Goal: Task Accomplishment & Management: Manage account settings

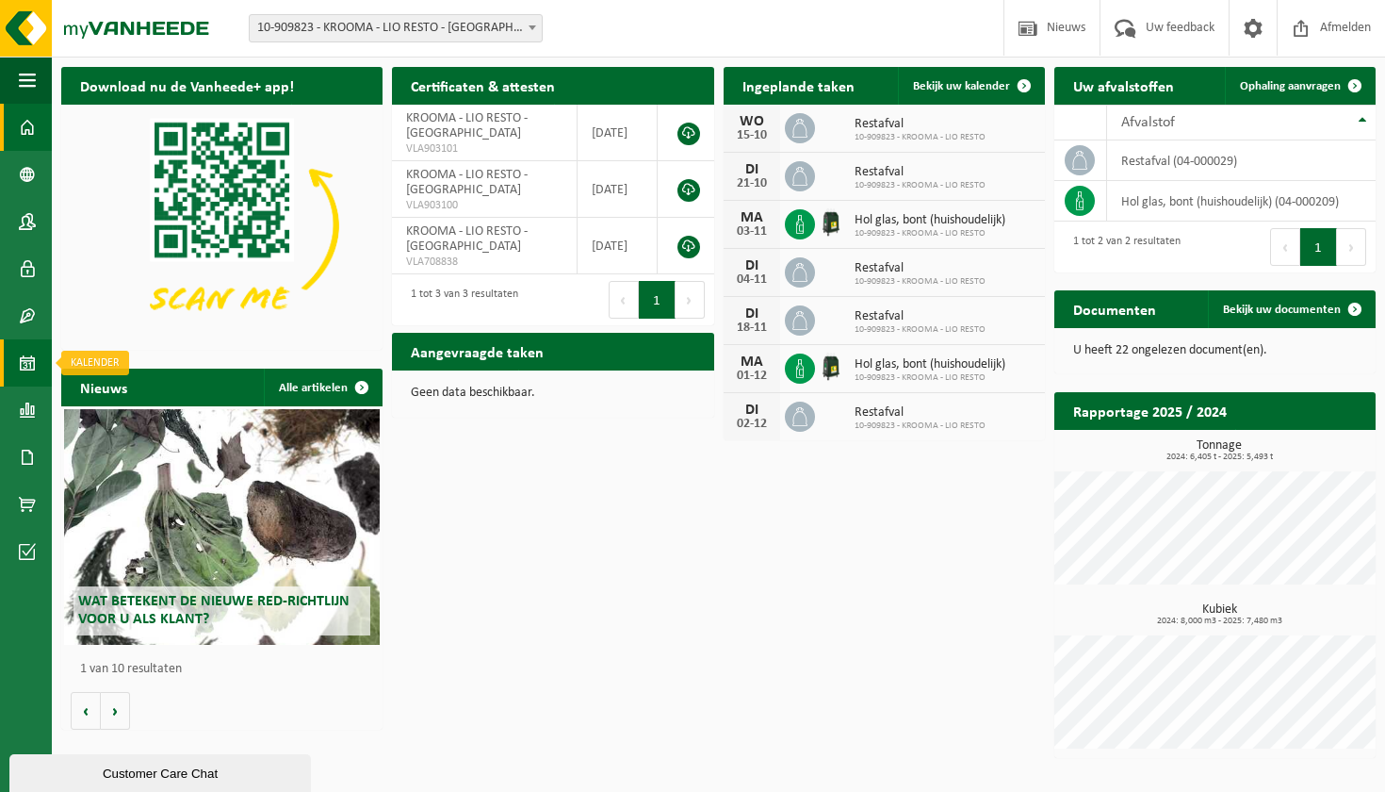
click at [31, 368] on span at bounding box center [27, 362] width 17 height 47
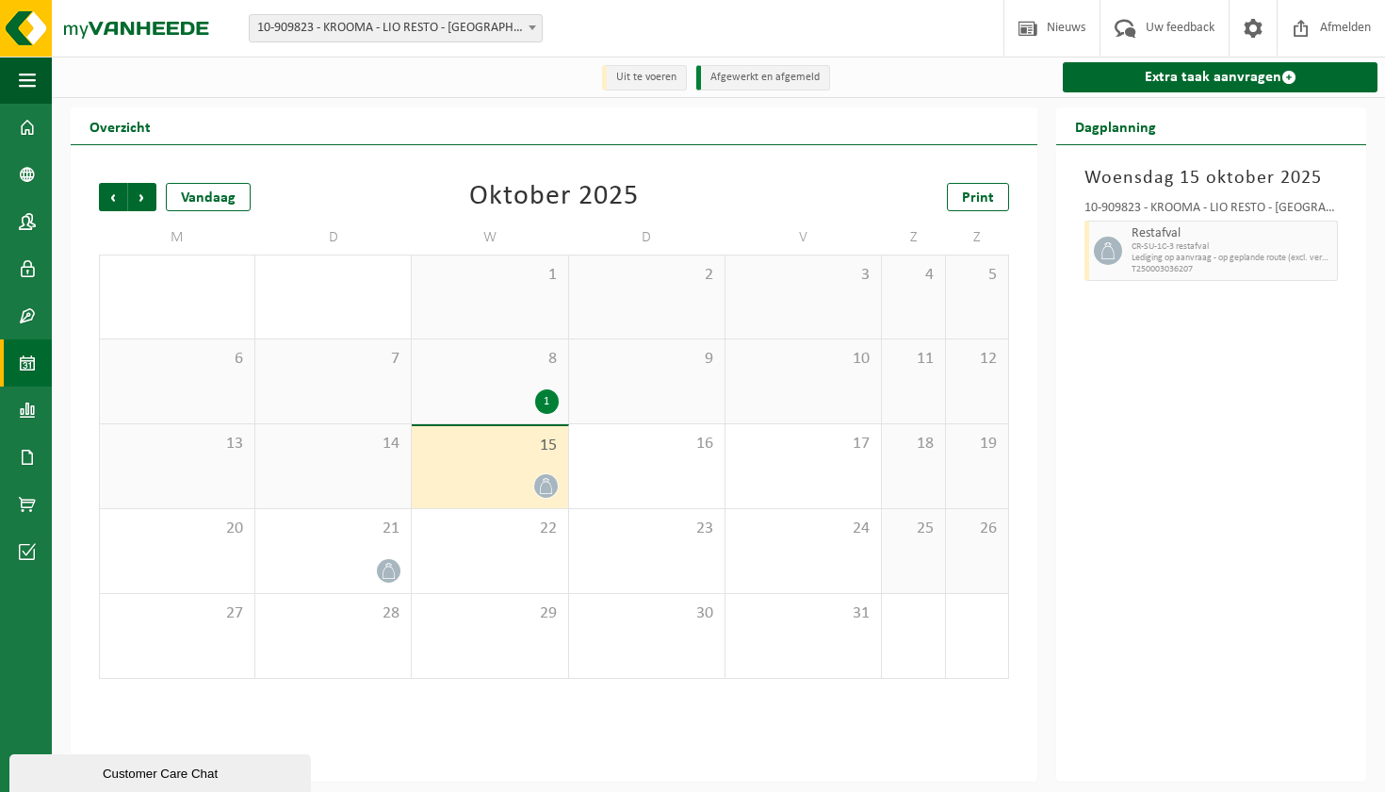
click at [549, 403] on div "1" at bounding box center [547, 401] width 24 height 24
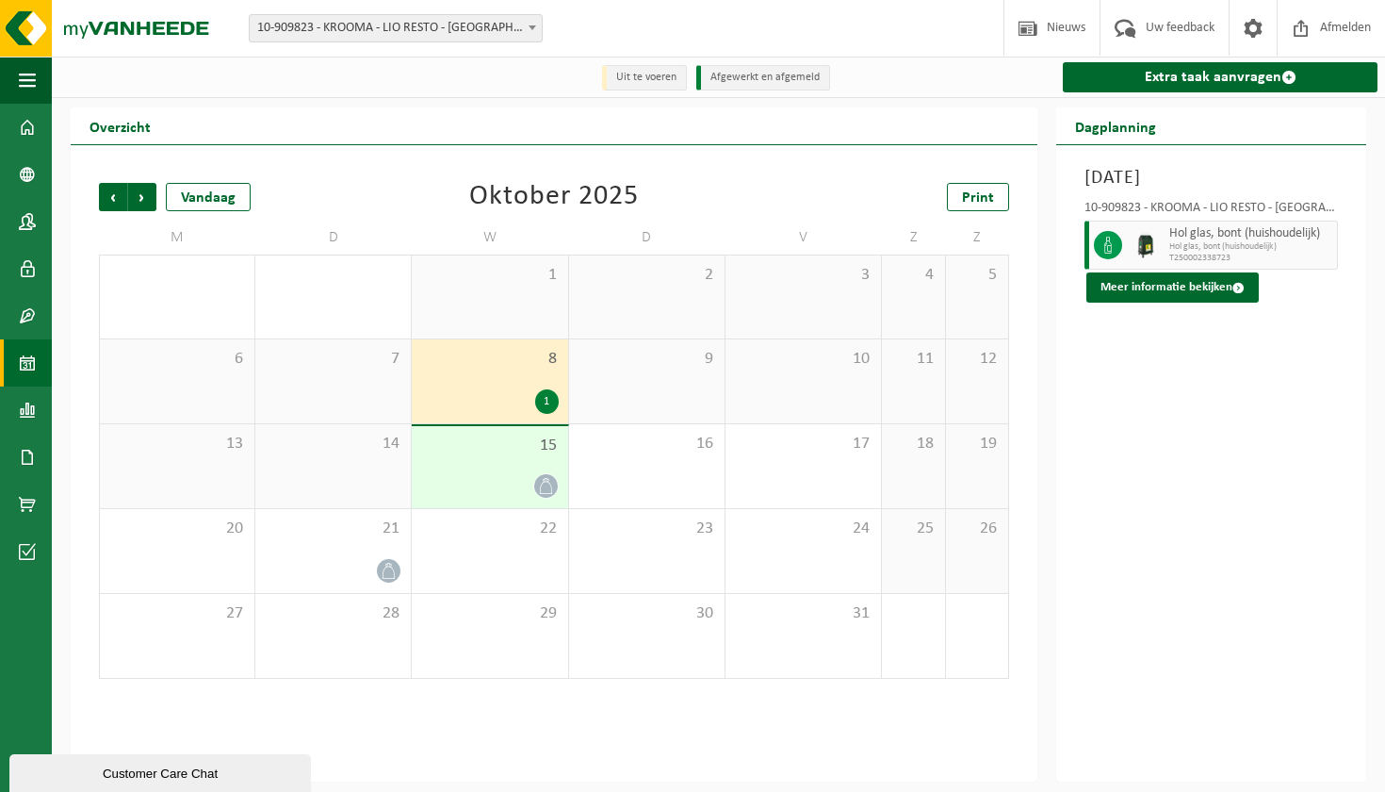
click at [552, 483] on icon at bounding box center [546, 486] width 16 height 16
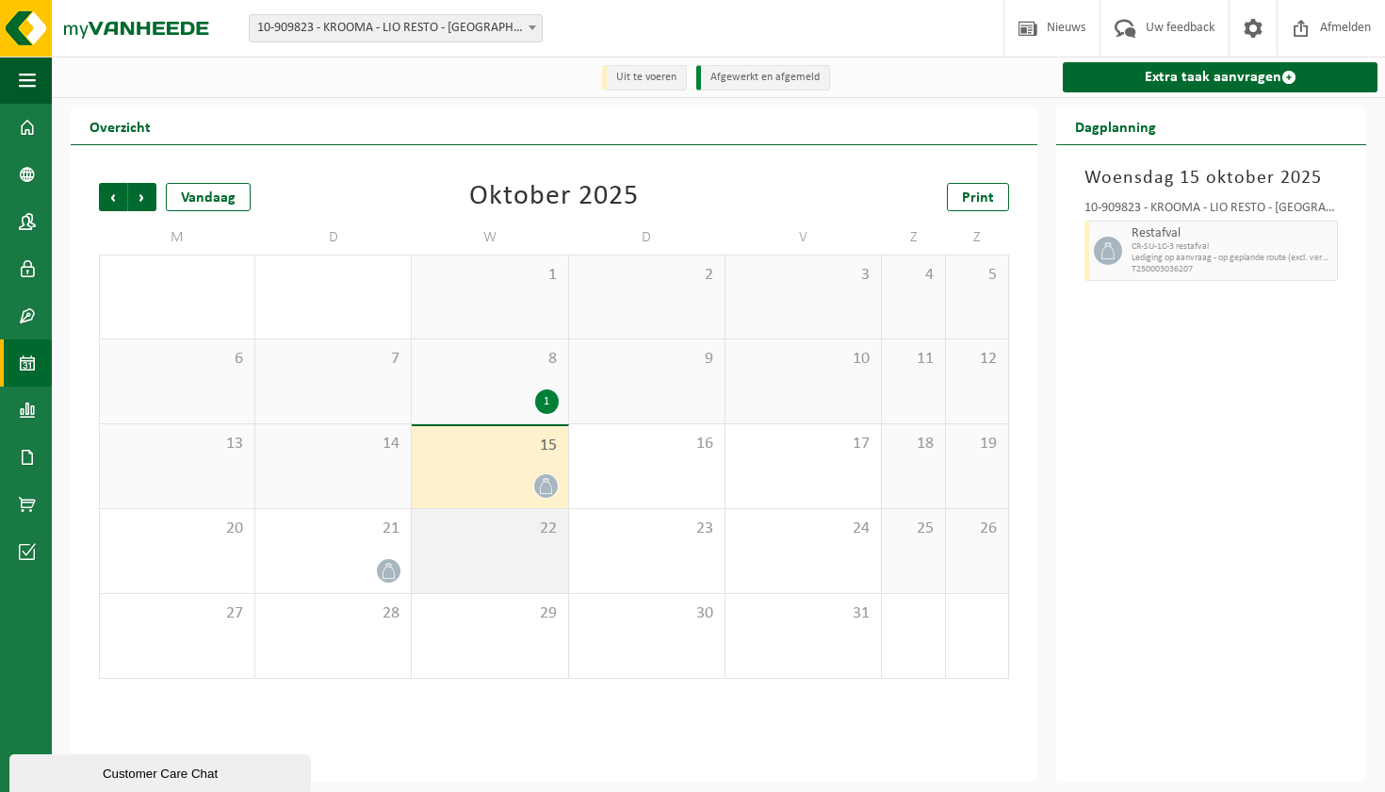
click at [538, 575] on div "22" at bounding box center [489, 551] width 155 height 84
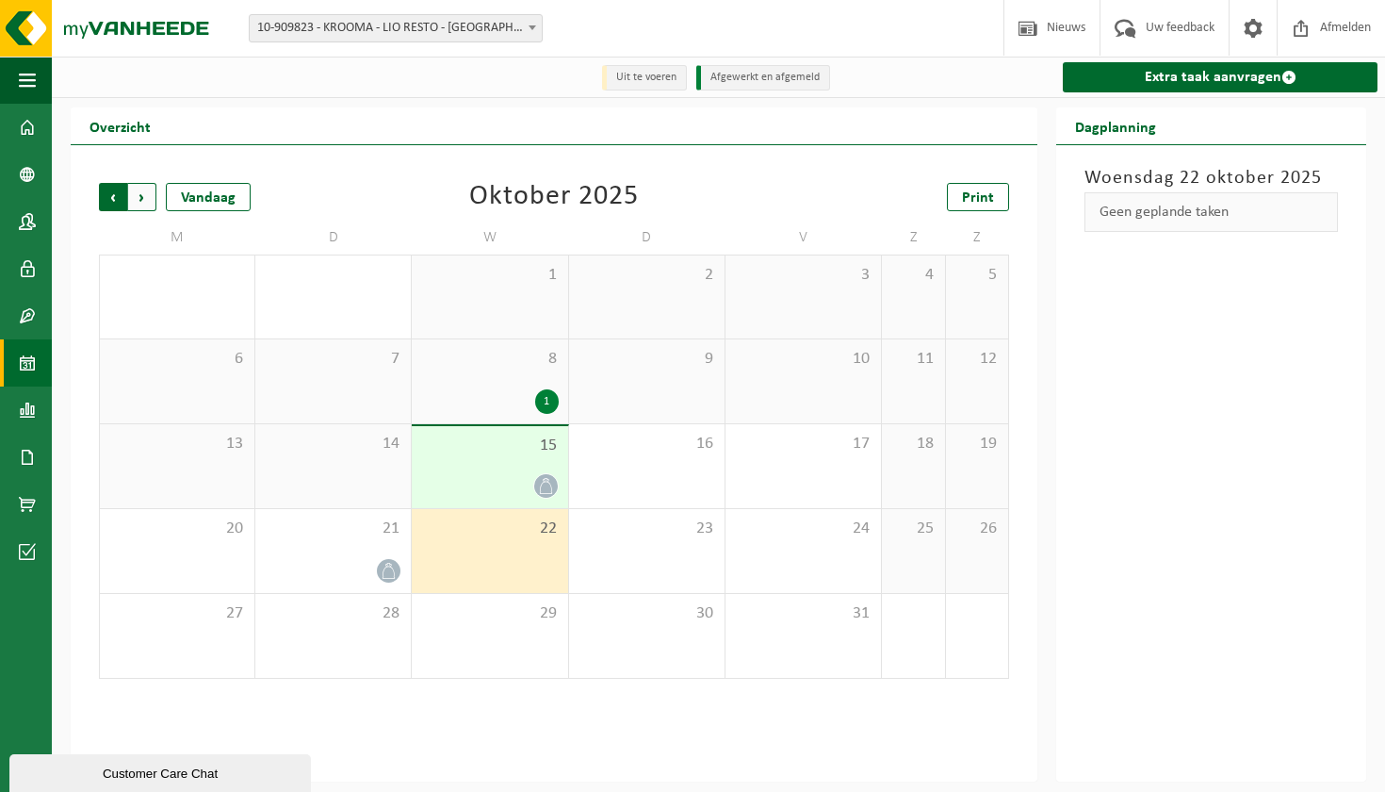
click at [141, 201] on span "Volgende" at bounding box center [142, 197] width 28 height 28
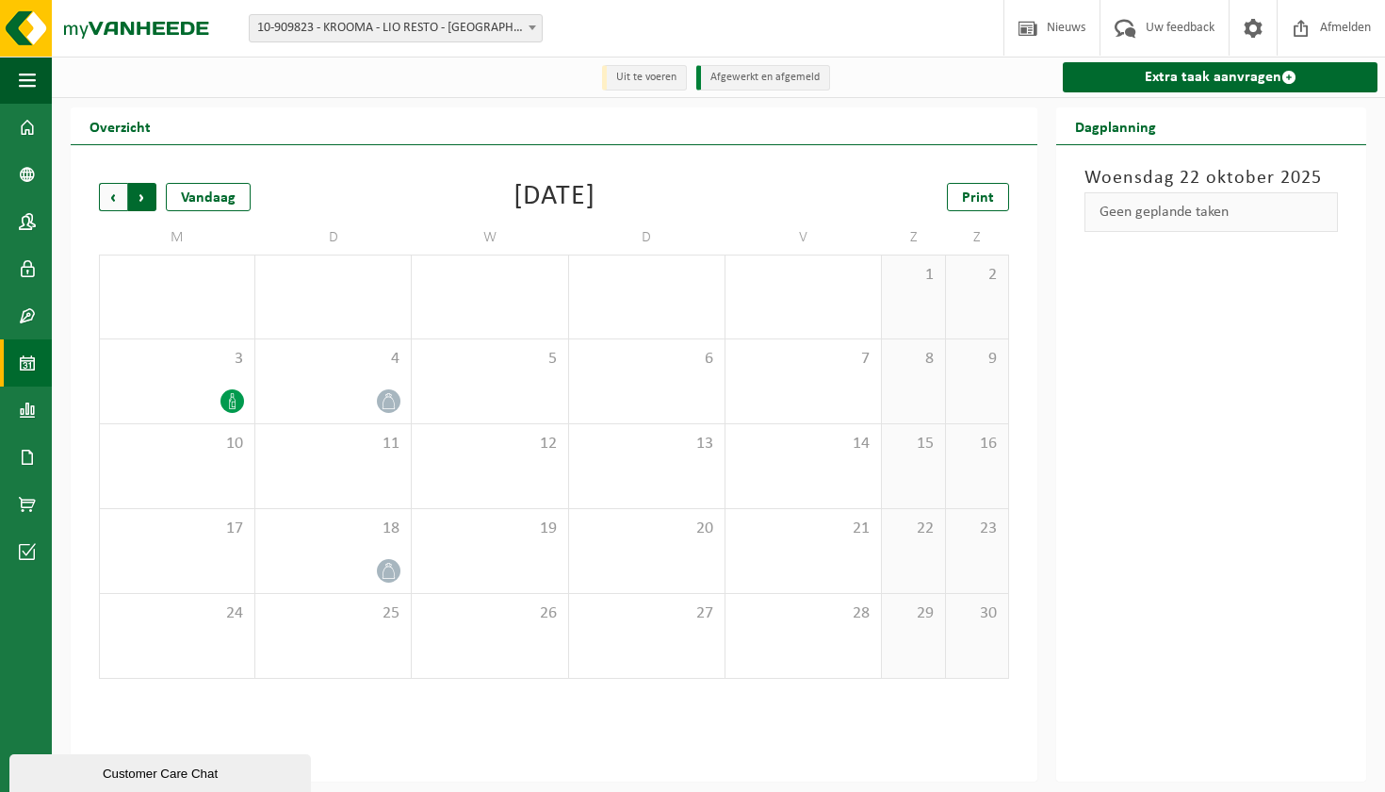
click at [112, 202] on span "Vorige" at bounding box center [113, 197] width 28 height 28
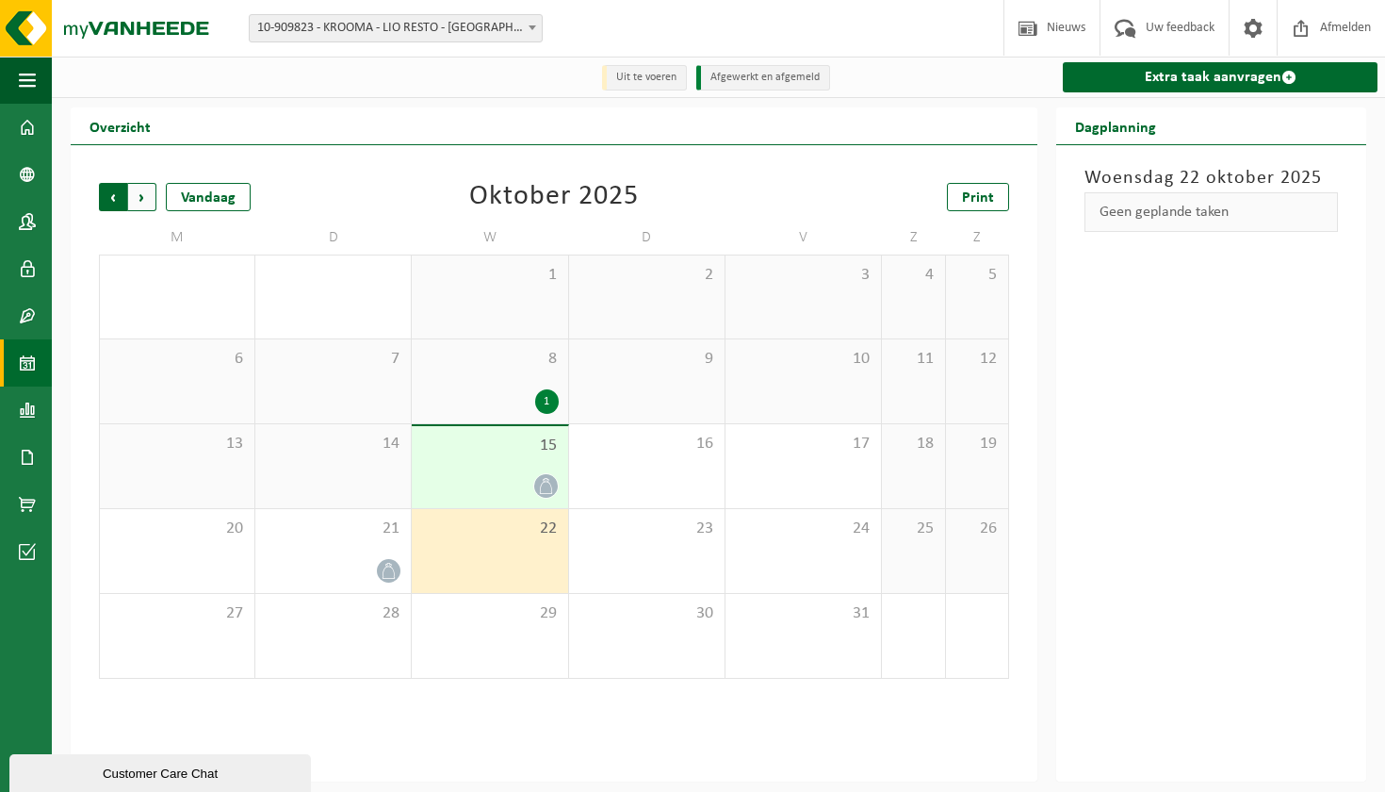
click at [148, 195] on span "Volgende" at bounding box center [142, 197] width 28 height 28
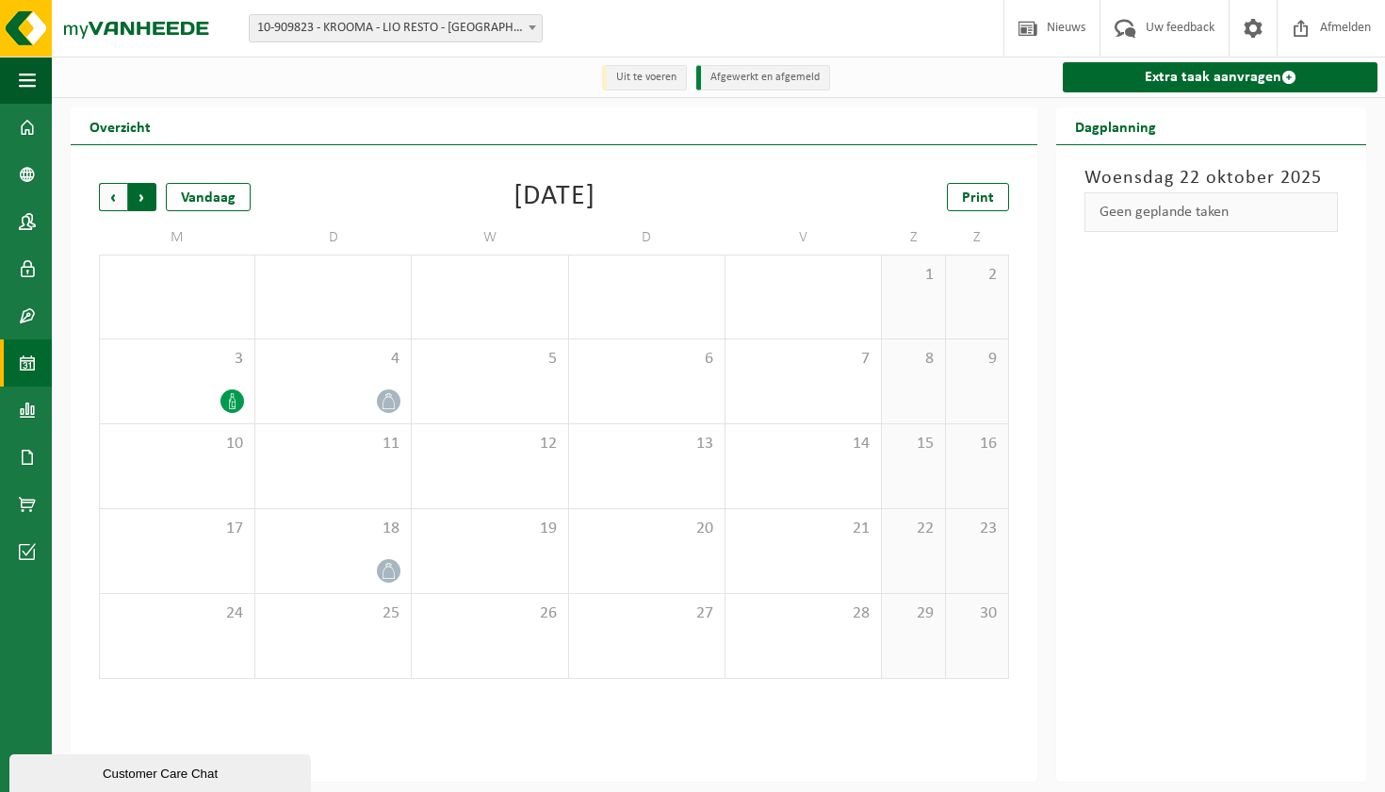
click at [99, 198] on span "Vorige" at bounding box center [113, 197] width 28 height 28
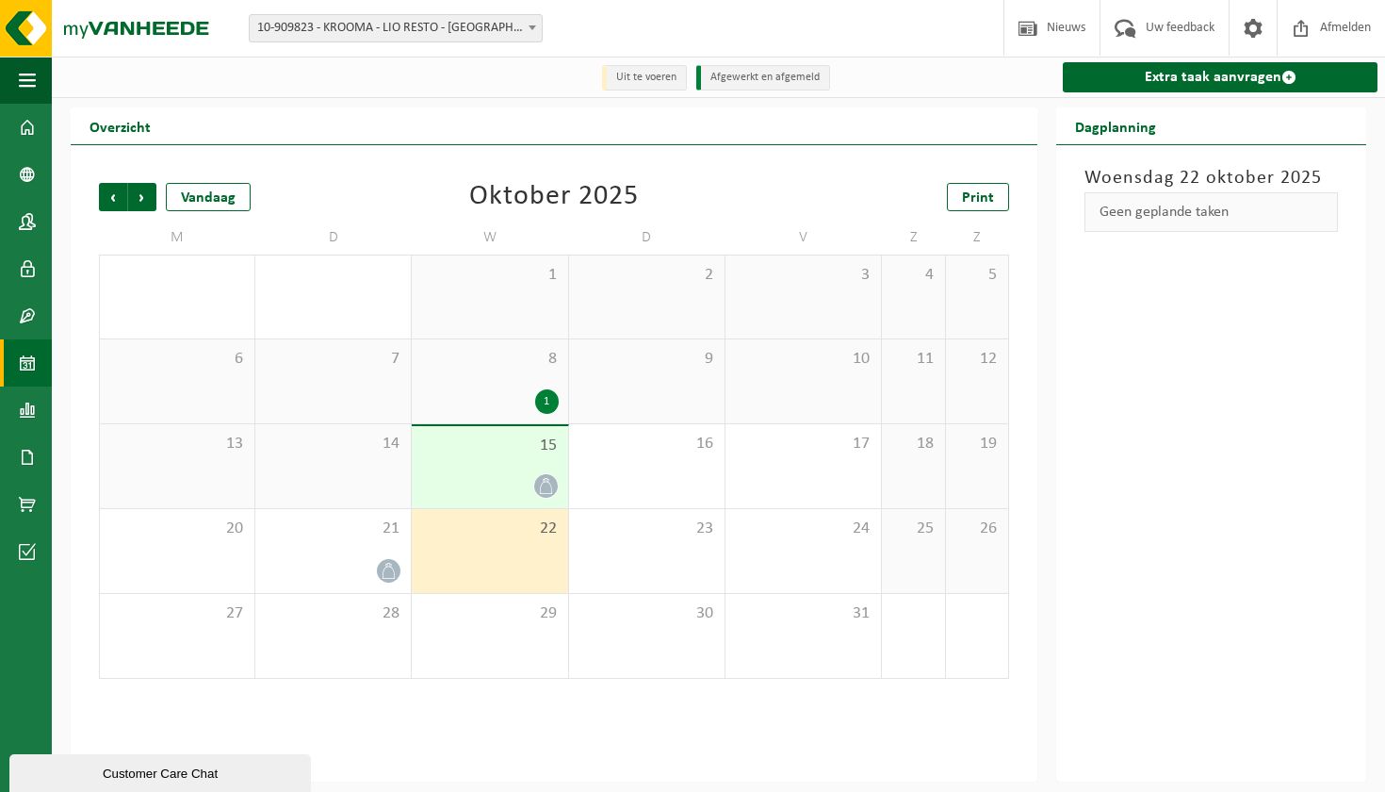
click at [549, 387] on div "8 1" at bounding box center [489, 381] width 155 height 84
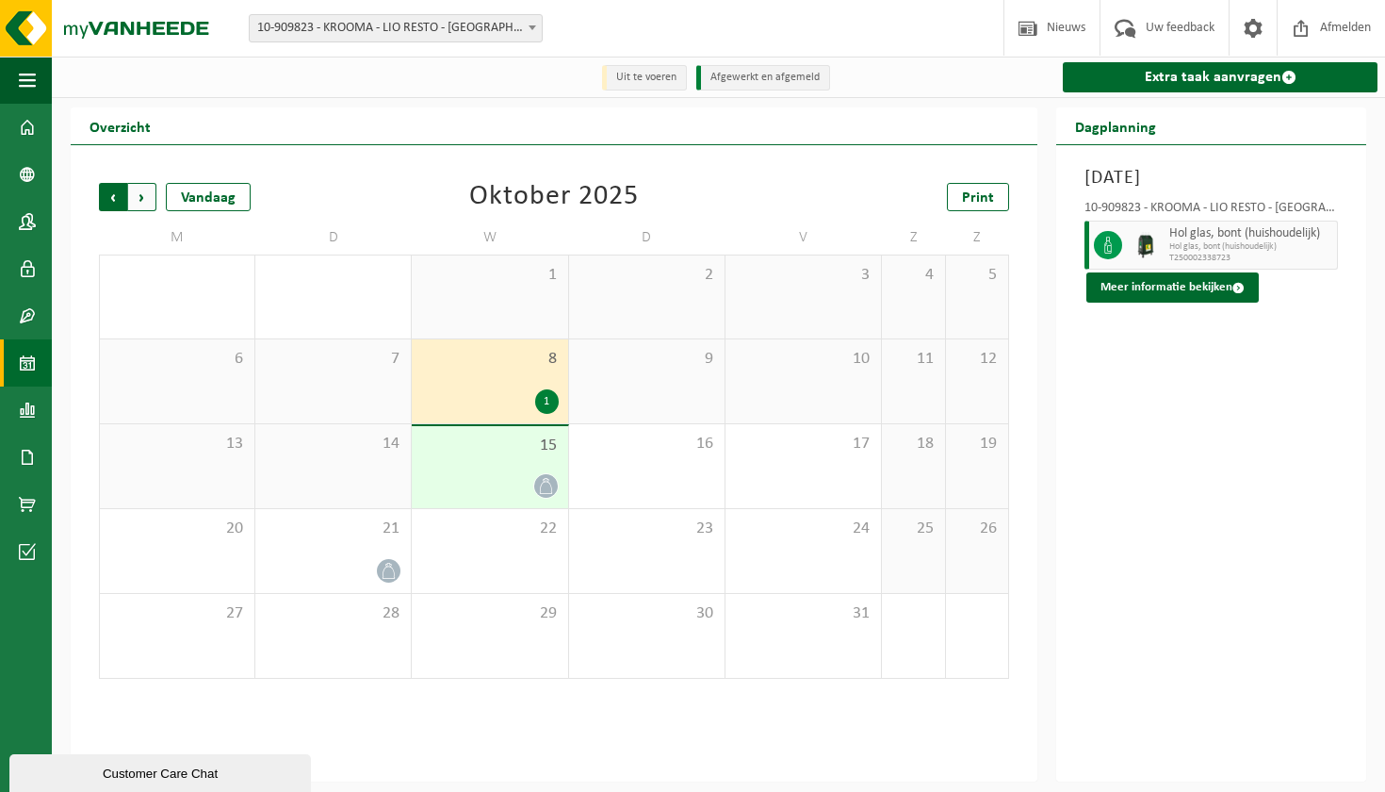
click at [142, 193] on span "Volgende" at bounding box center [142, 197] width 28 height 28
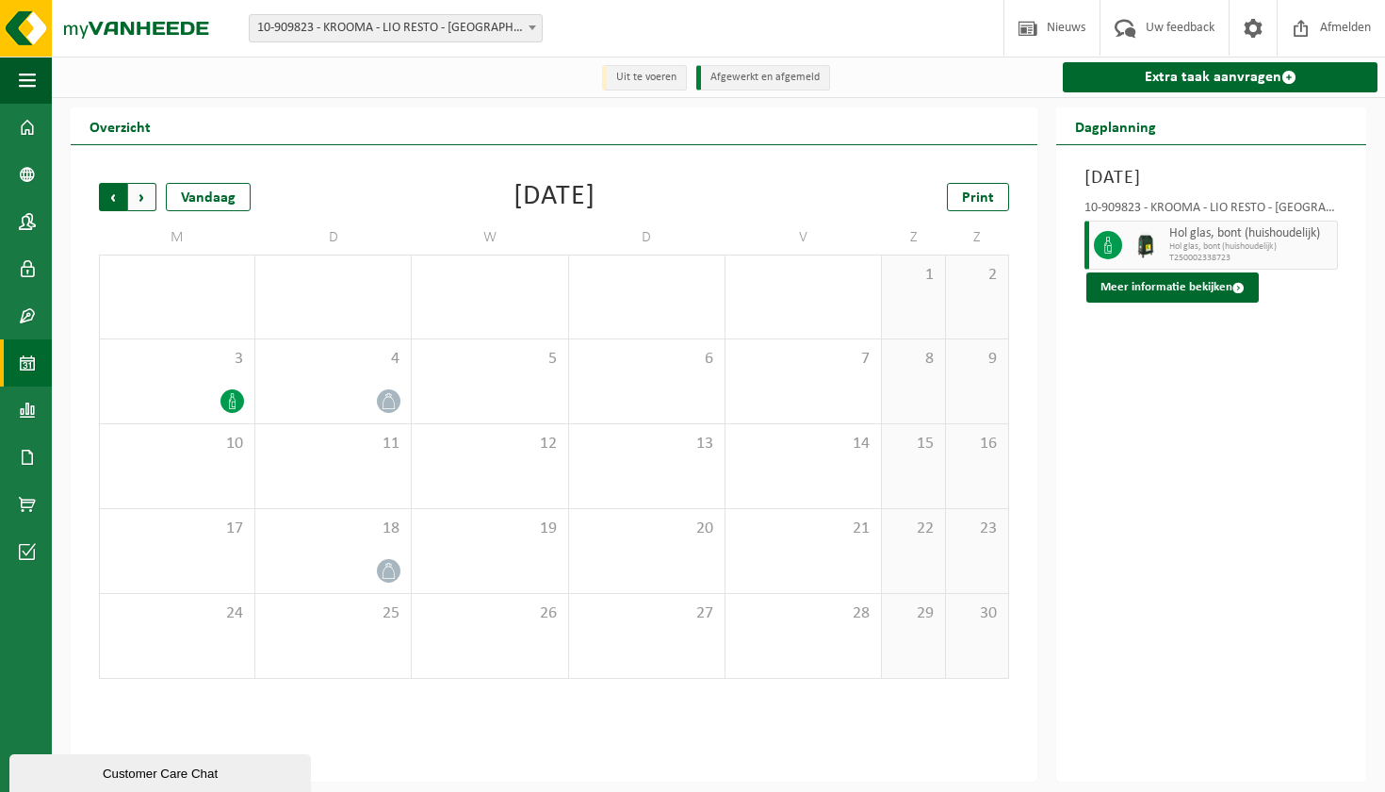
click at [142, 201] on span "Volgende" at bounding box center [142, 197] width 28 height 28
click at [132, 202] on span "Volgende" at bounding box center [142, 197] width 28 height 28
click at [112, 202] on span "Vorige" at bounding box center [113, 197] width 28 height 28
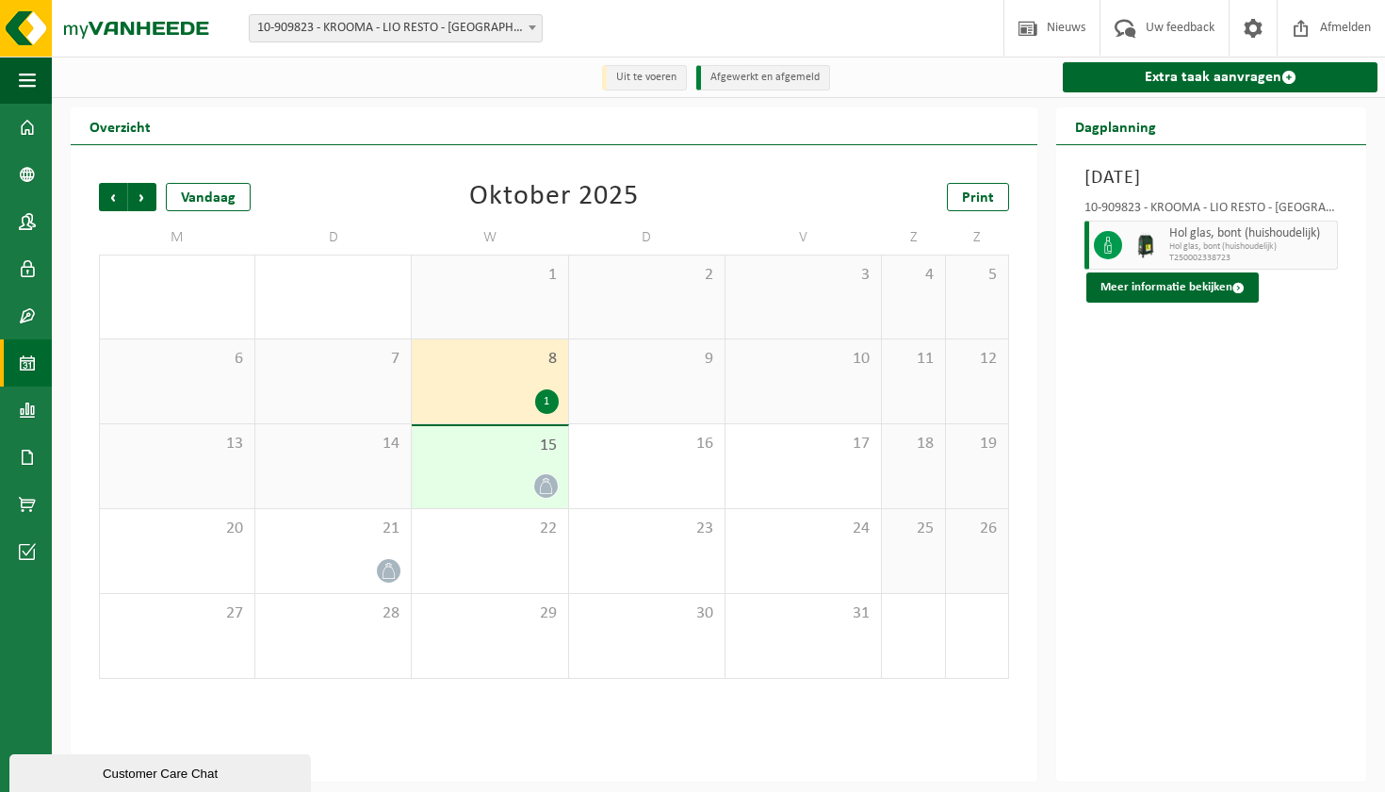
click at [112, 202] on span "Vorige" at bounding box center [113, 197] width 28 height 28
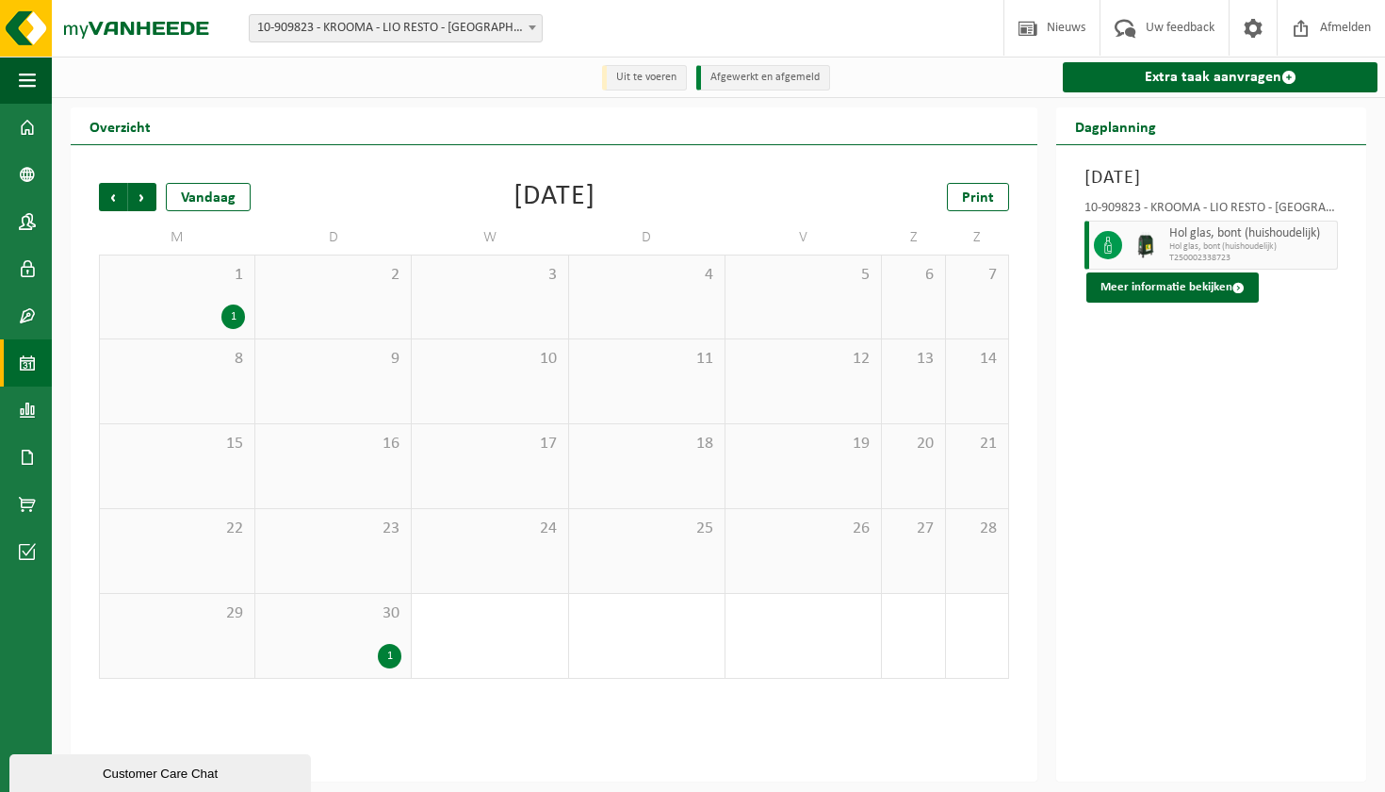
click at [220, 310] on div "1" at bounding box center [177, 316] width 136 height 24
click at [394, 641] on div "30 1" at bounding box center [332, 636] width 155 height 84
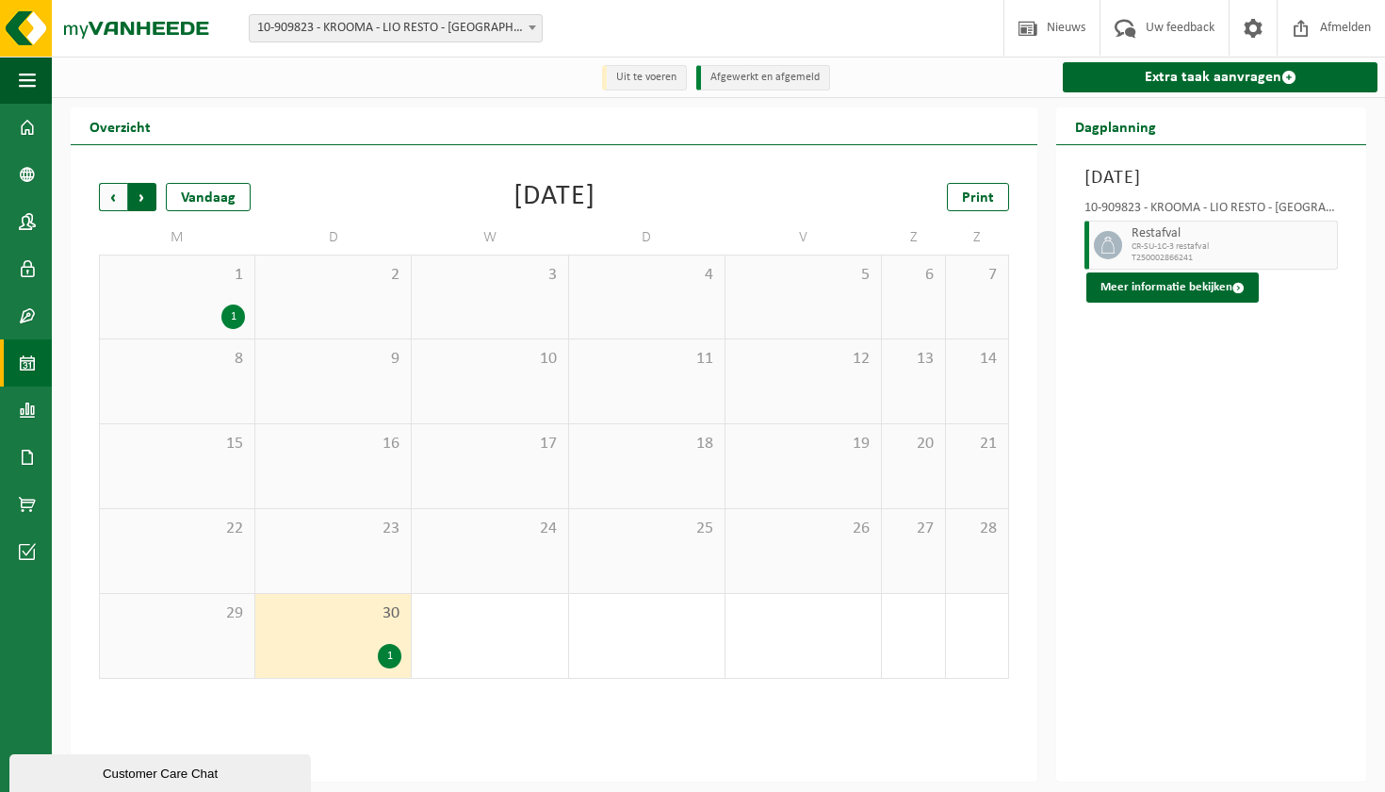
click at [104, 199] on span "Vorige" at bounding box center [113, 197] width 28 height 28
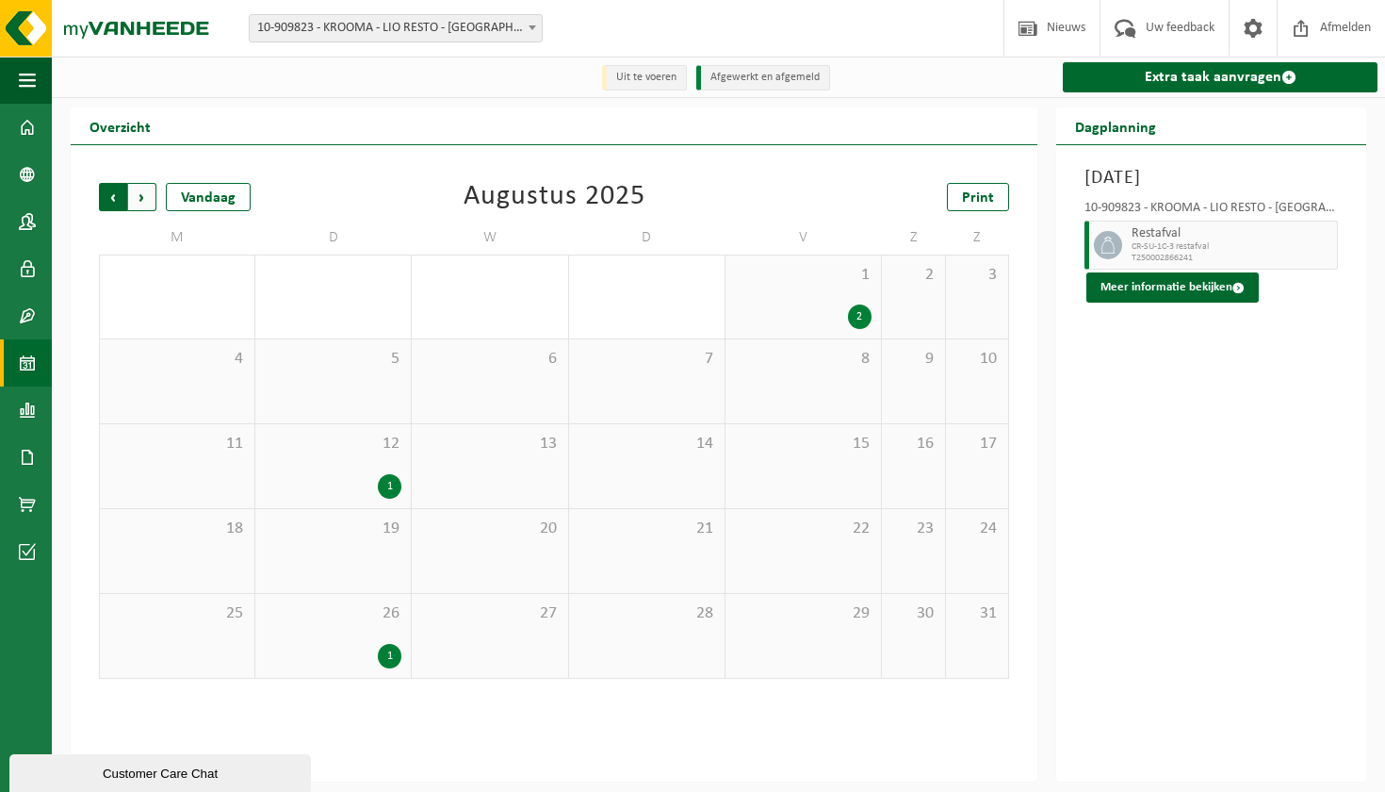
click at [155, 208] on span "Volgende" at bounding box center [142, 197] width 28 height 28
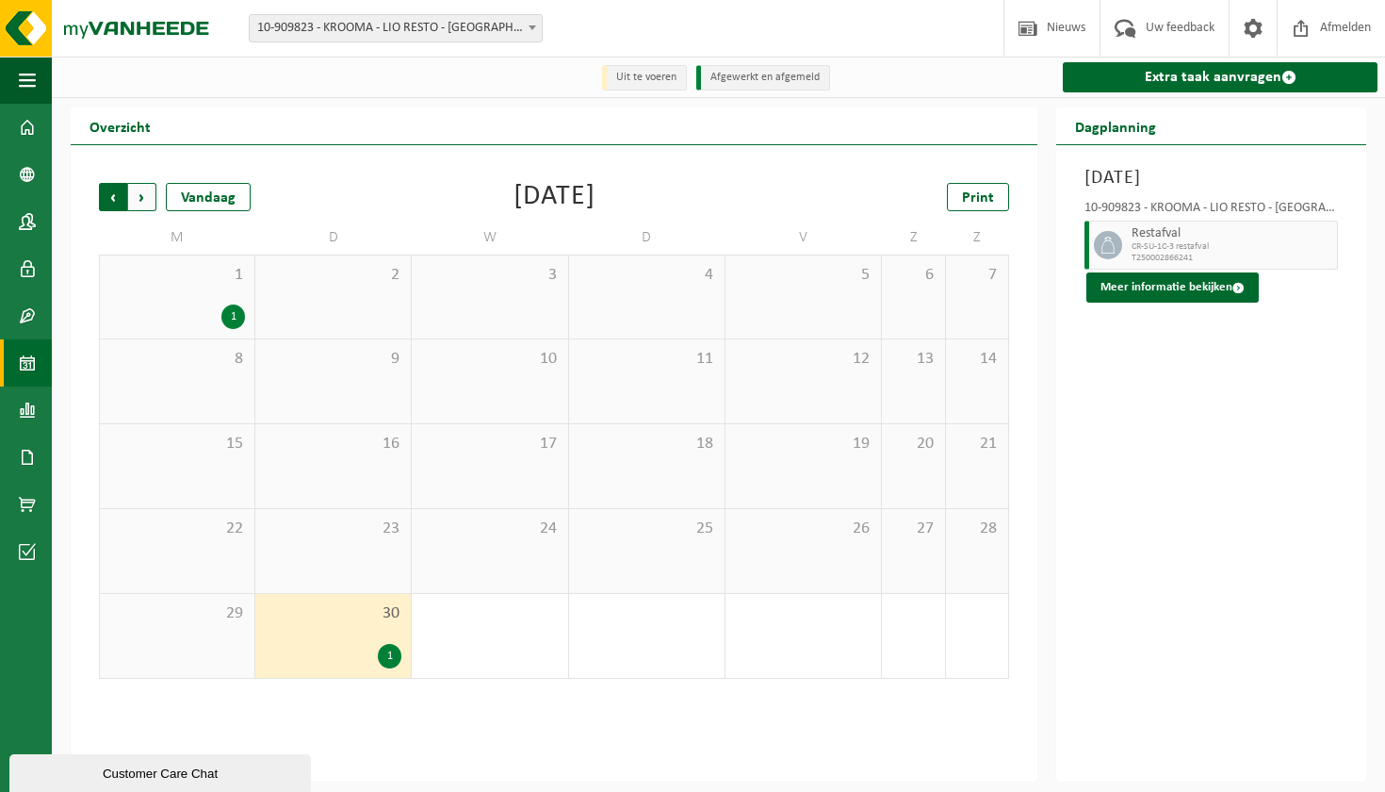
click at [155, 208] on span "Volgende" at bounding box center [142, 197] width 28 height 28
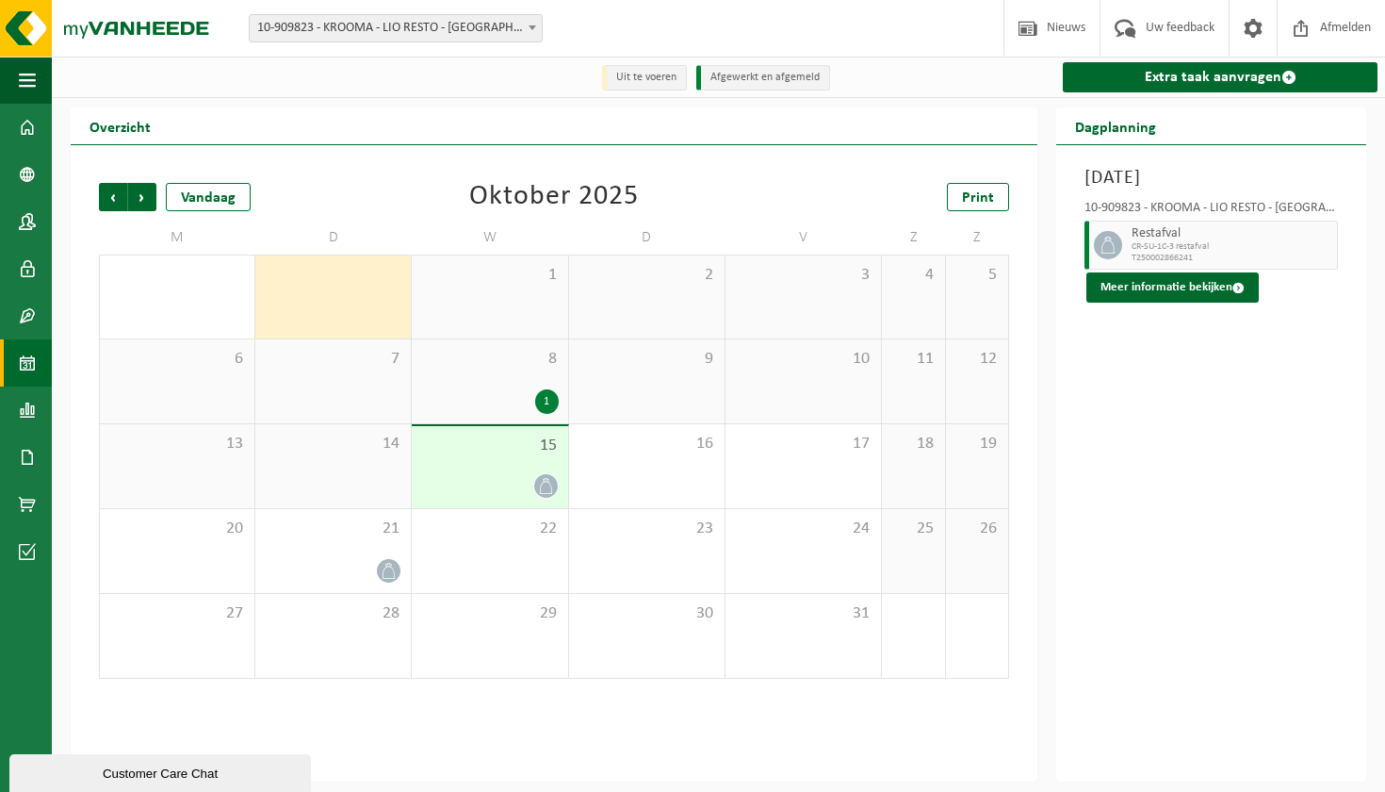
click at [555, 486] on span at bounding box center [546, 486] width 24 height 24
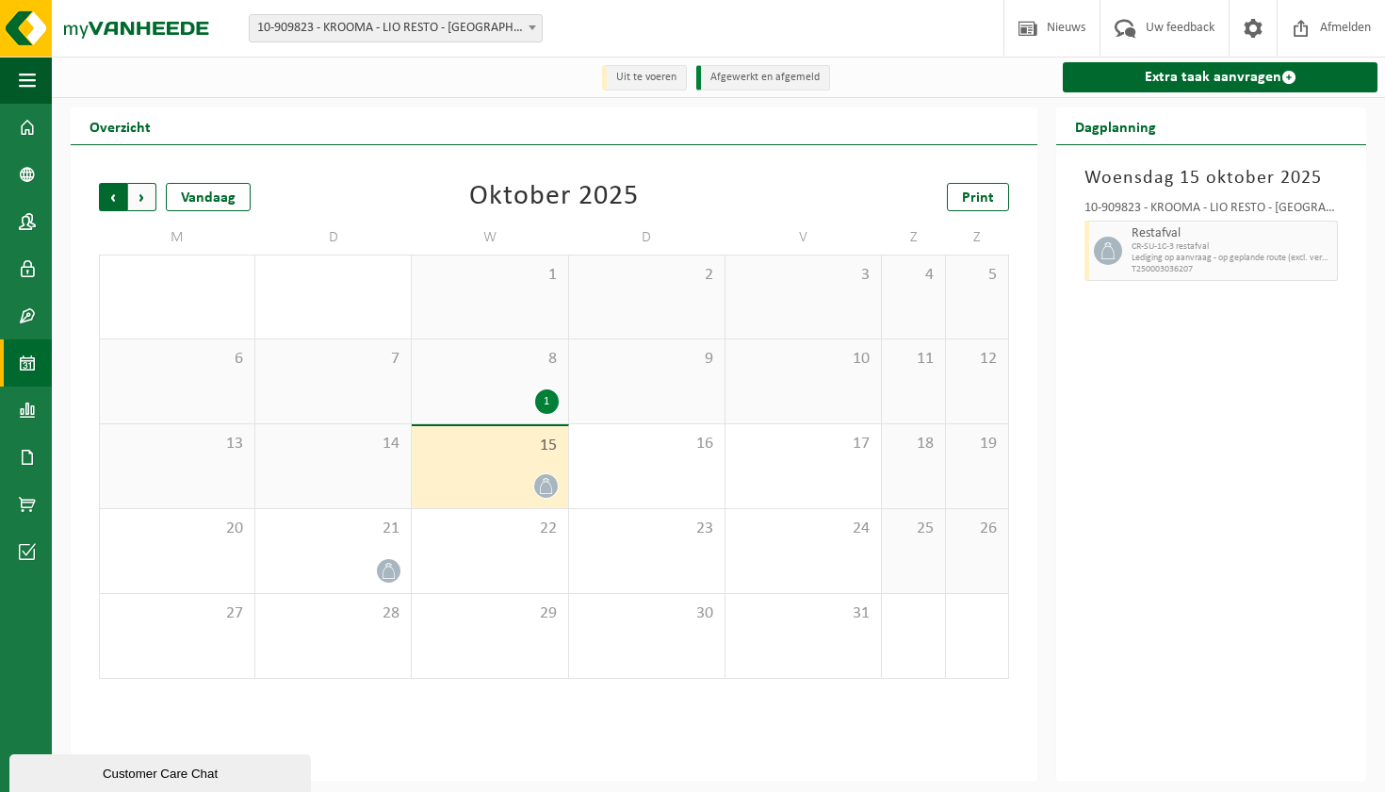
click at [147, 205] on span "Volgende" at bounding box center [142, 197] width 28 height 28
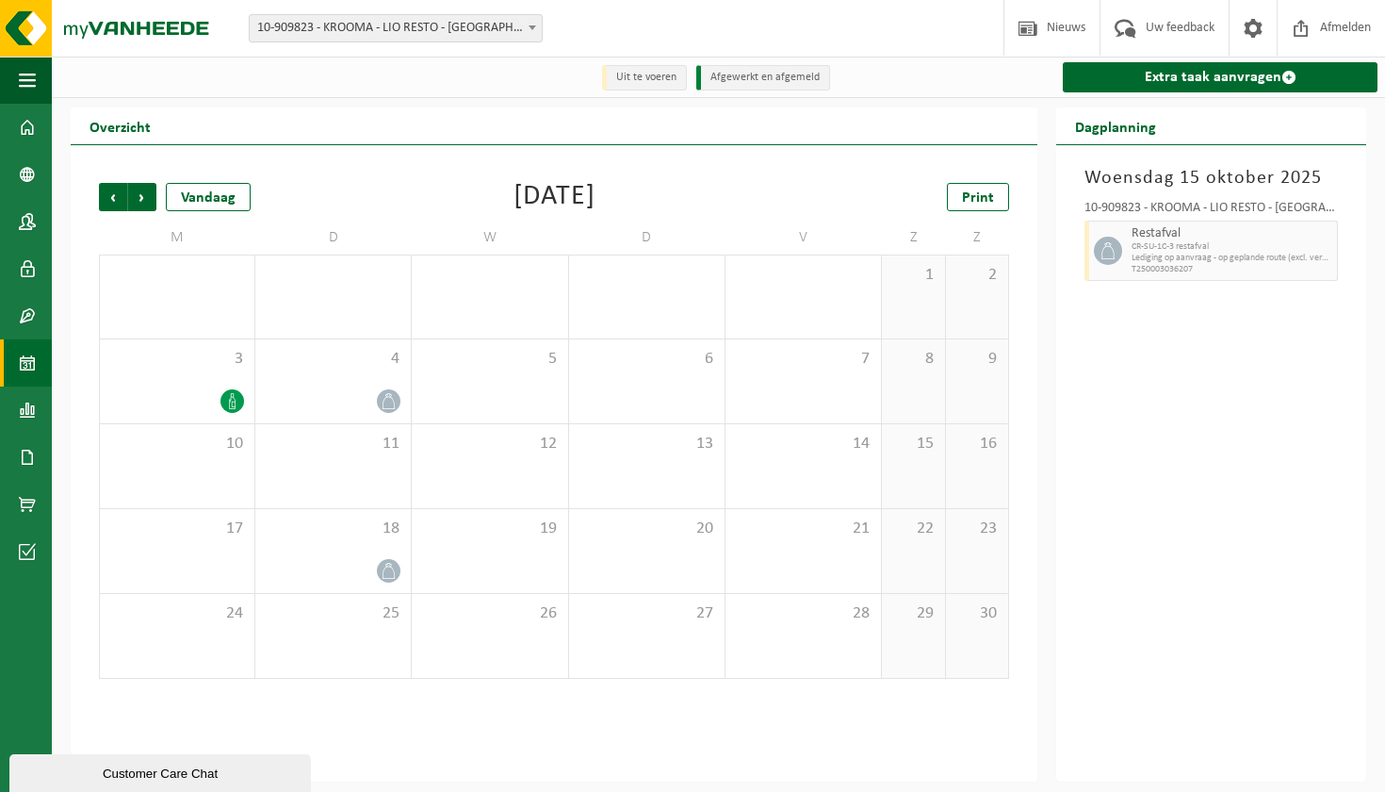
click at [96, 197] on div "Vorige Volgende Vandaag [DATE] Print M D W D V Z Z 27 28 29 30 31 1 2 3 4 5 6 7…" at bounding box center [554, 430] width 929 height 533
click at [106, 198] on span "Vorige" at bounding box center [113, 197] width 28 height 28
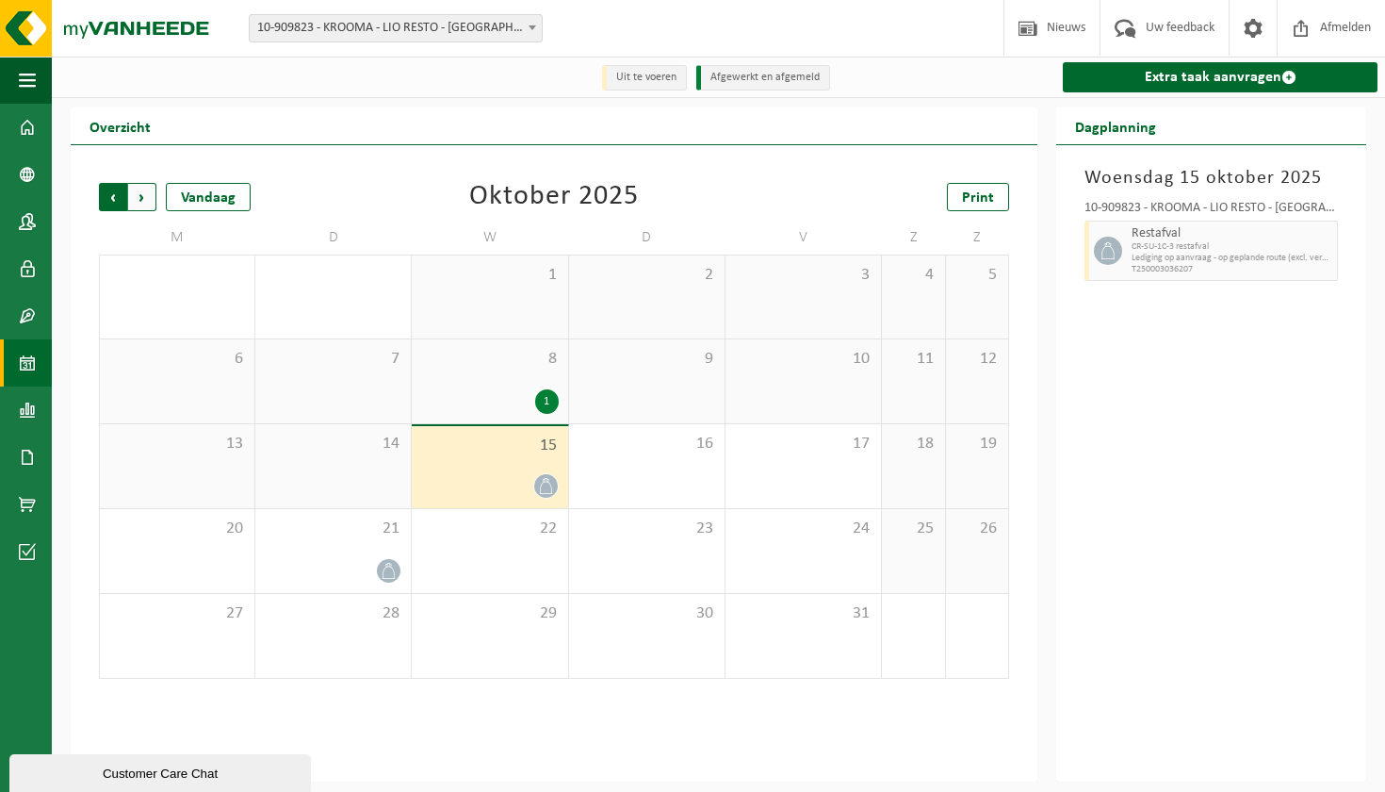
click at [147, 199] on span "Volgende" at bounding box center [142, 197] width 28 height 28
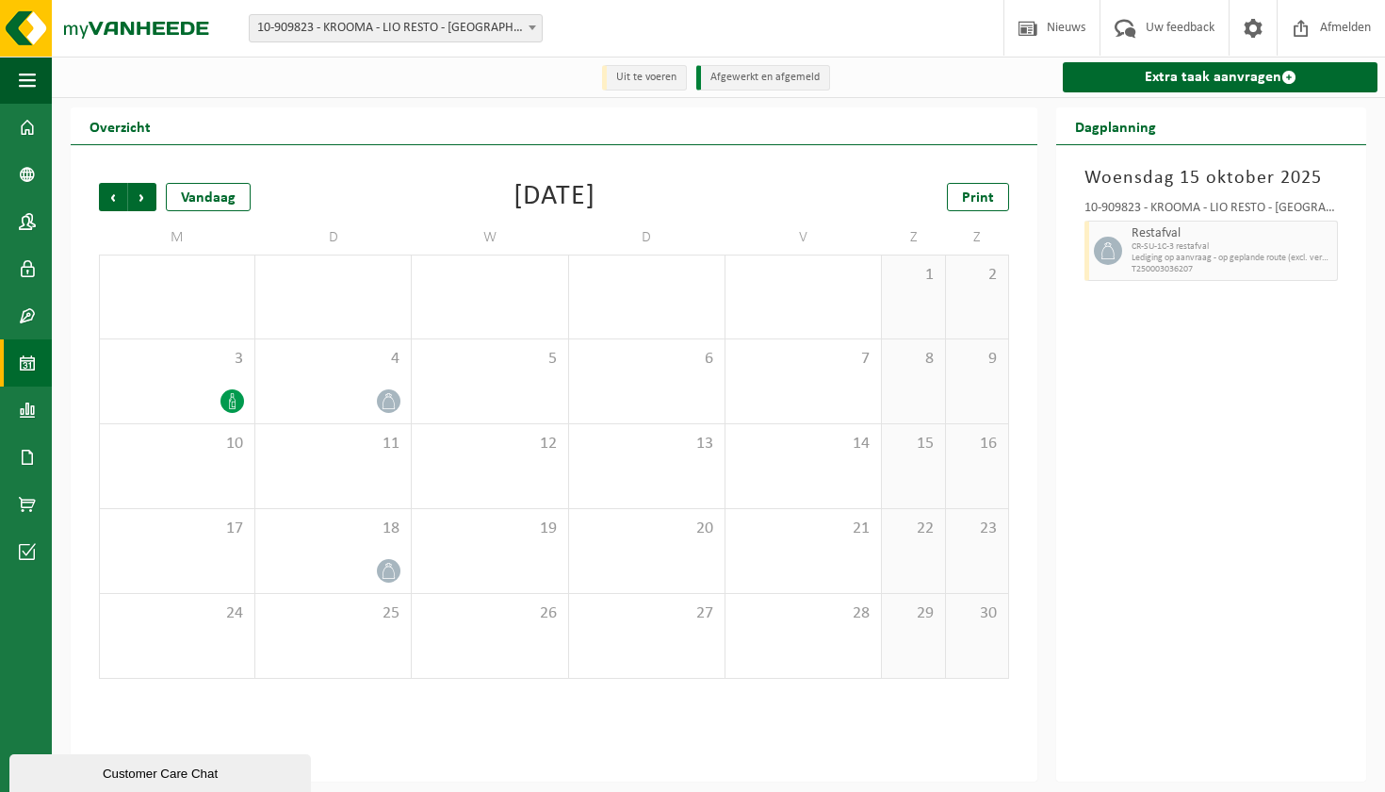
click at [89, 187] on div "Vorige Volgende Vandaag [DATE] Print M D W D V Z Z 27 28 29 30 31 1 2 3 4 5 6 7…" at bounding box center [554, 463] width 967 height 636
click at [108, 190] on span "Vorige" at bounding box center [113, 197] width 28 height 28
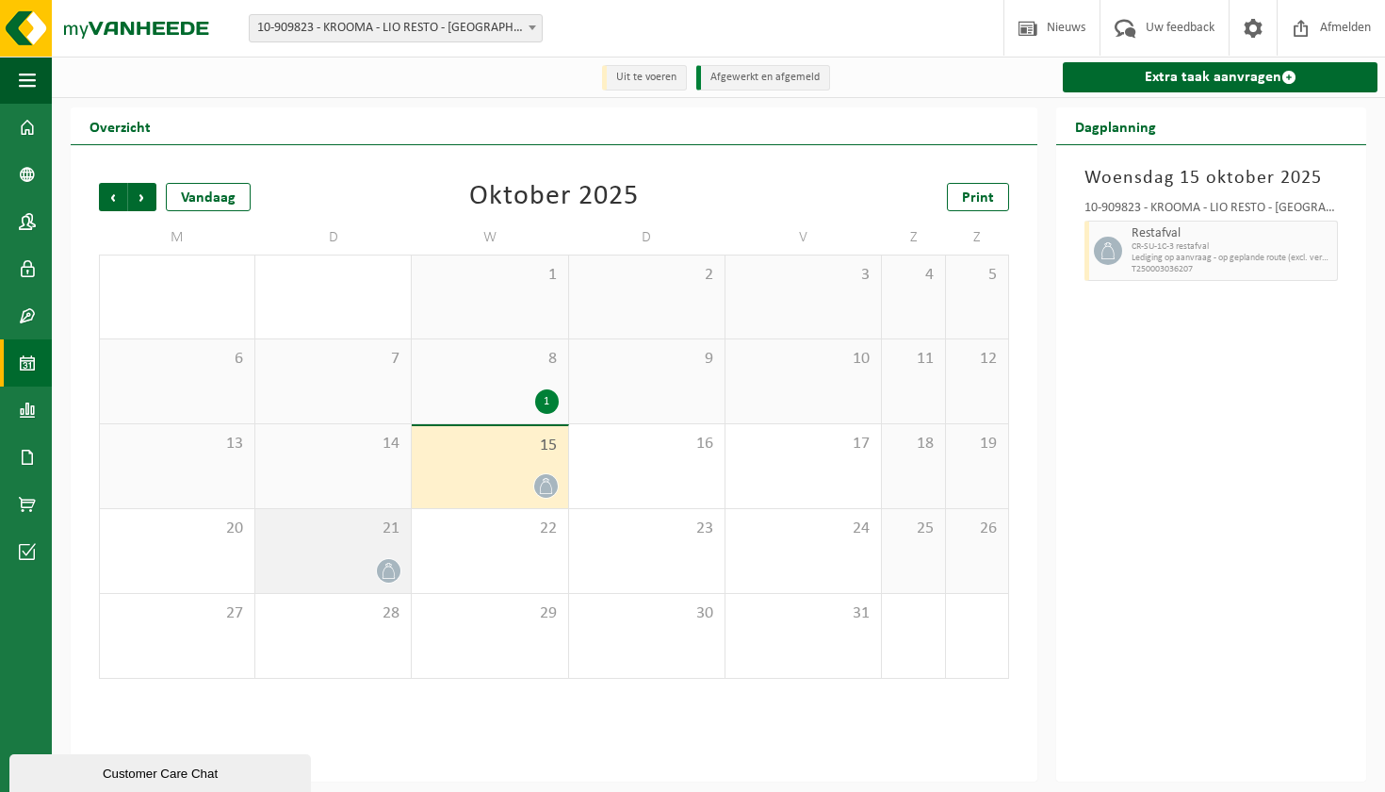
click at [392, 565] on icon at bounding box center [389, 571] width 16 height 16
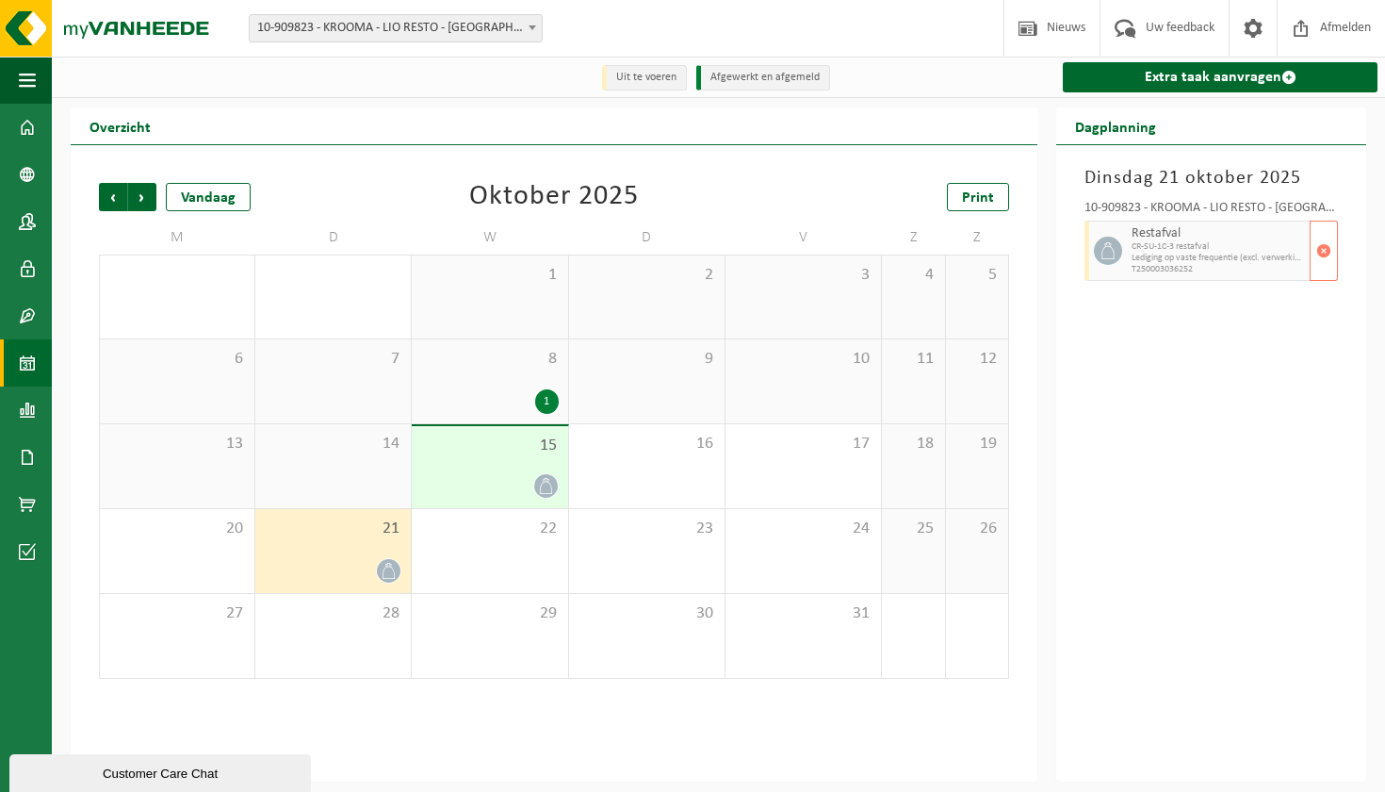
click at [1164, 257] on span "Lediging op vaste frequentie (excl. verwerking)" at bounding box center [1218, 258] width 173 height 11
click at [1325, 249] on span "button" at bounding box center [1323, 251] width 15 height 38
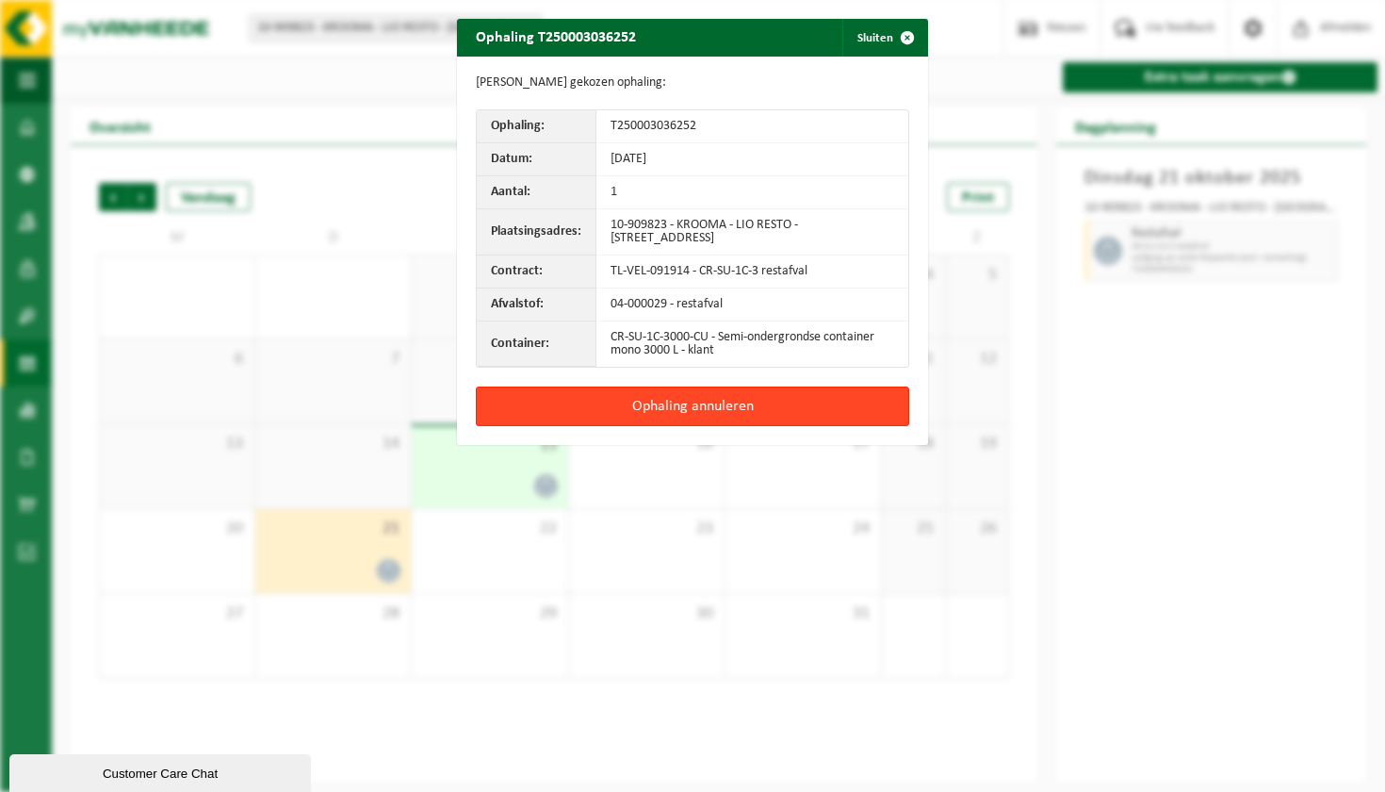
click at [736, 410] on button "Ophaling annuleren" at bounding box center [692, 406] width 433 height 40
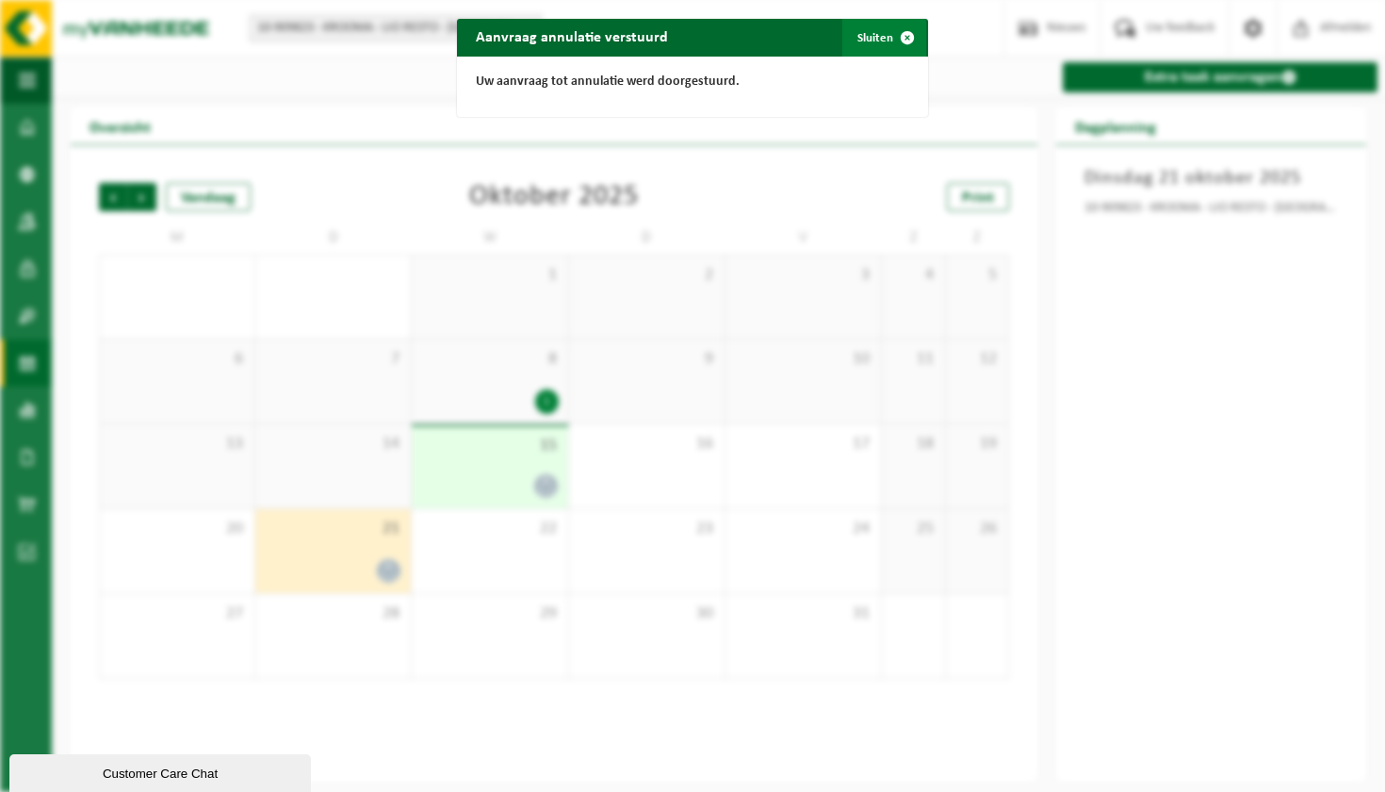
click at [895, 38] on span "button" at bounding box center [908, 38] width 38 height 38
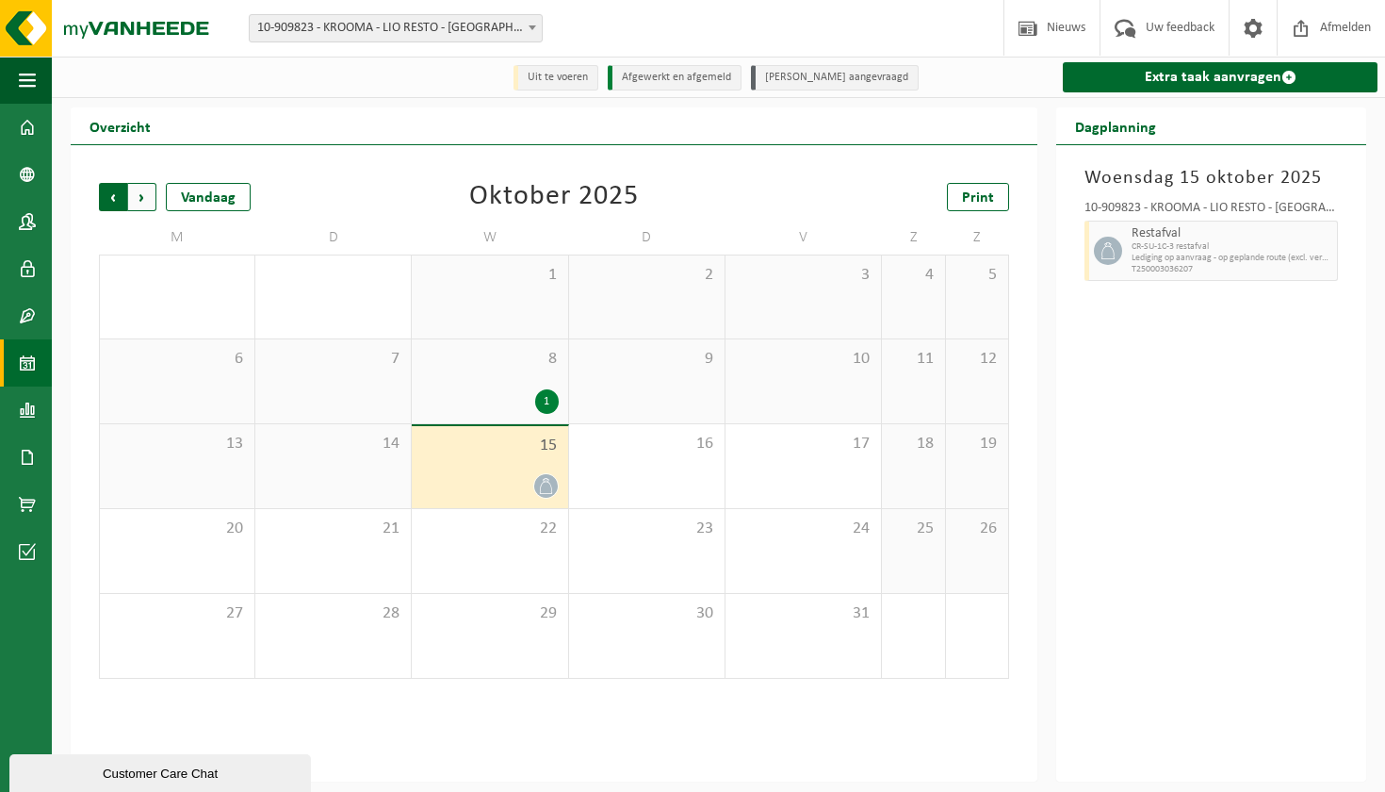
click at [138, 204] on span "Volgende" at bounding box center [142, 197] width 28 height 28
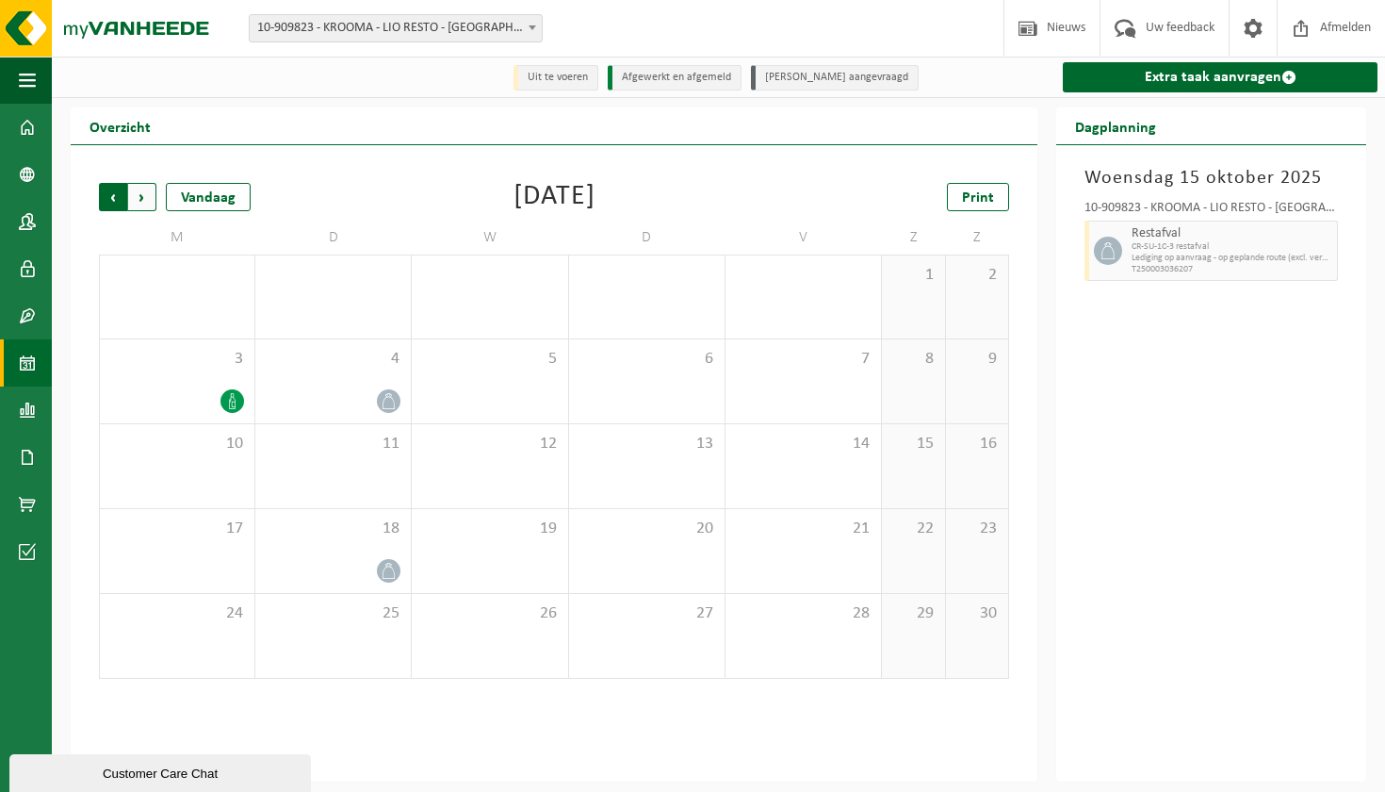
click at [139, 197] on span "Volgende" at bounding box center [142, 197] width 28 height 28
click at [111, 196] on span "Vorige" at bounding box center [113, 197] width 28 height 28
